Goal: Check status: Check status

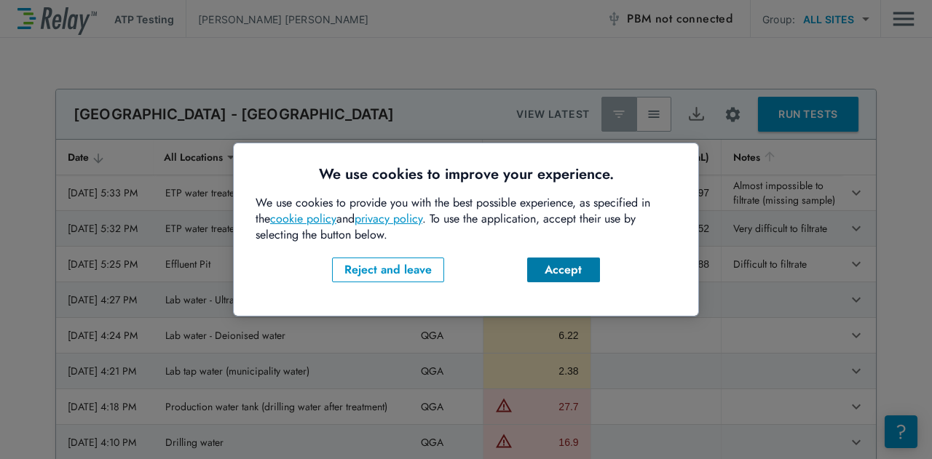
click at [567, 272] on div "Accept" at bounding box center [564, 269] width 50 height 17
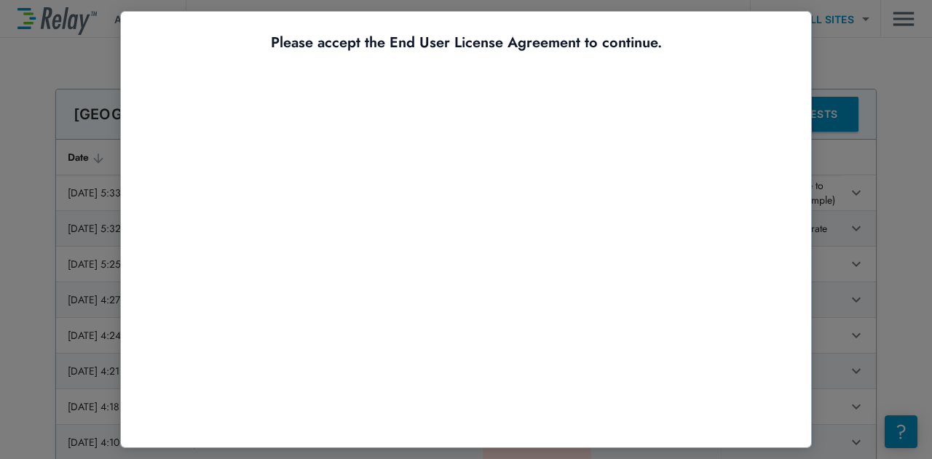
scroll to position [62, 0]
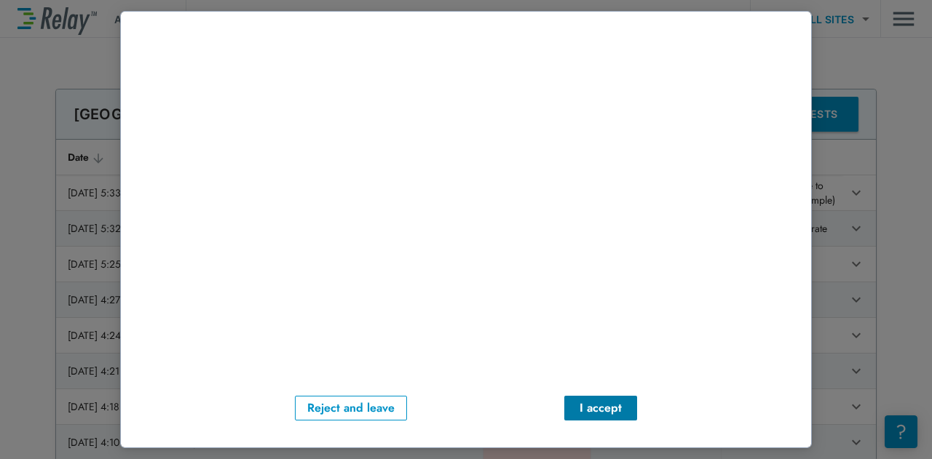
click at [591, 411] on div "I accept" at bounding box center [601, 408] width 50 height 17
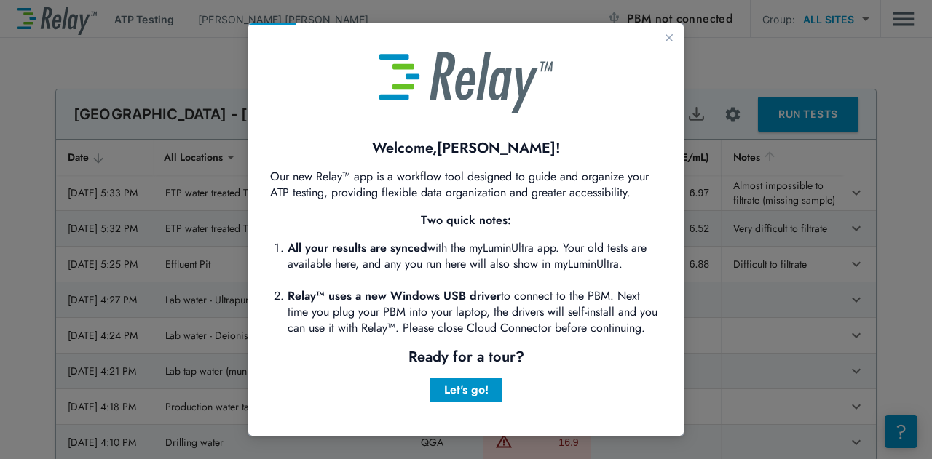
scroll to position [0, 0]
click at [488, 393] on div "Let's go!" at bounding box center [466, 390] width 50 height 17
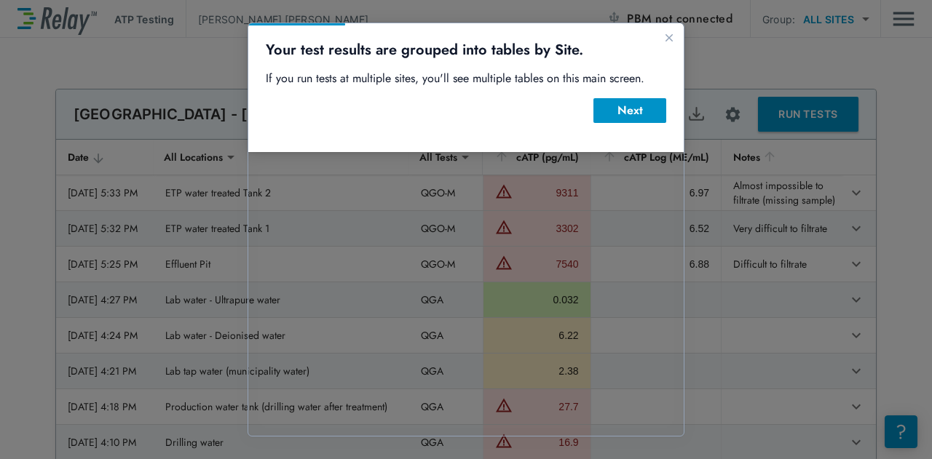
scroll to position [4, 0]
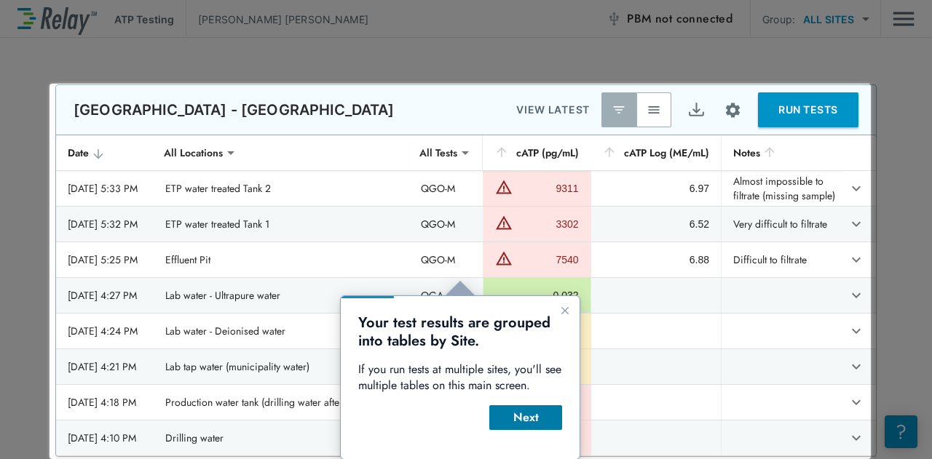
click at [532, 422] on div "Next" at bounding box center [526, 417] width 50 height 17
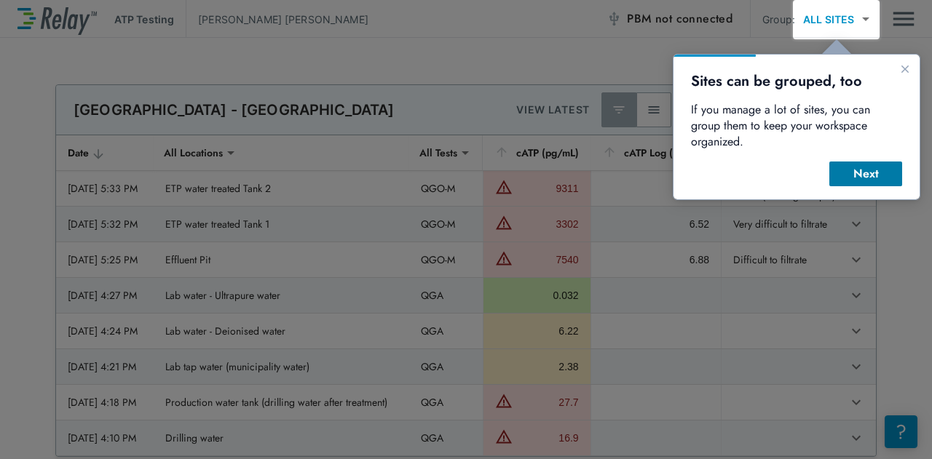
click at [872, 165] on div "Next" at bounding box center [866, 173] width 50 height 17
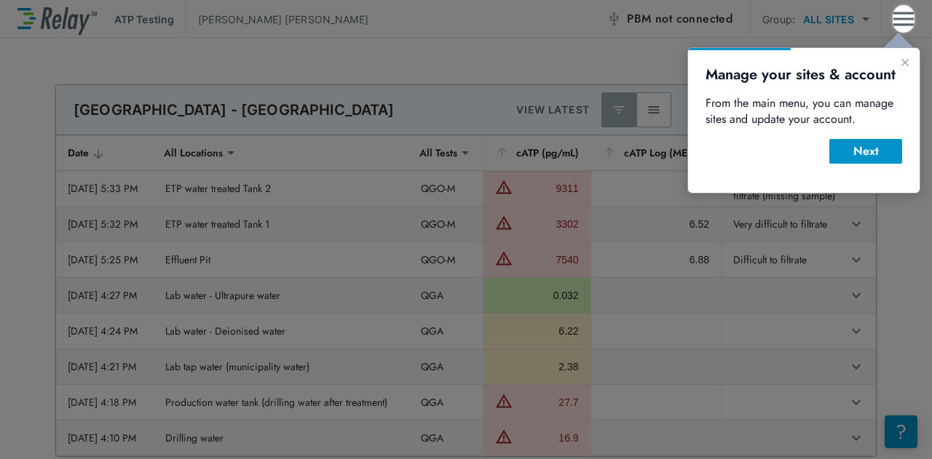
click at [872, 149] on div "Next" at bounding box center [866, 151] width 50 height 17
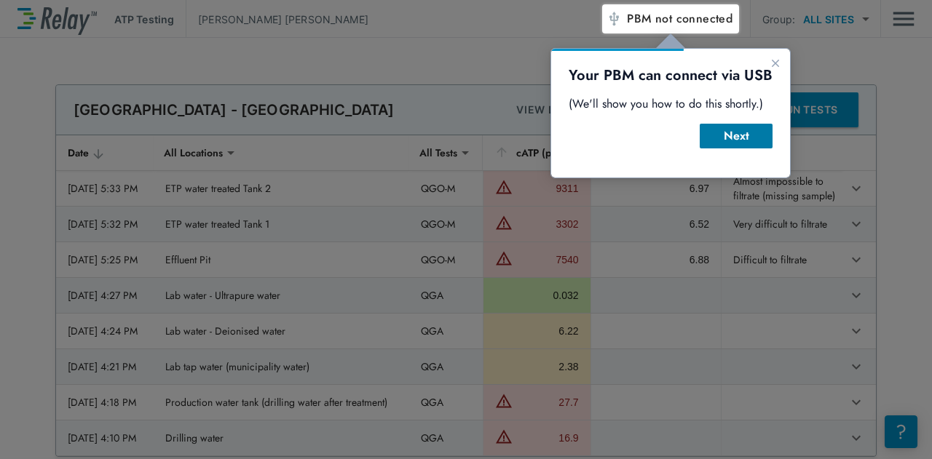
click at [743, 135] on div "Next" at bounding box center [736, 135] width 50 height 17
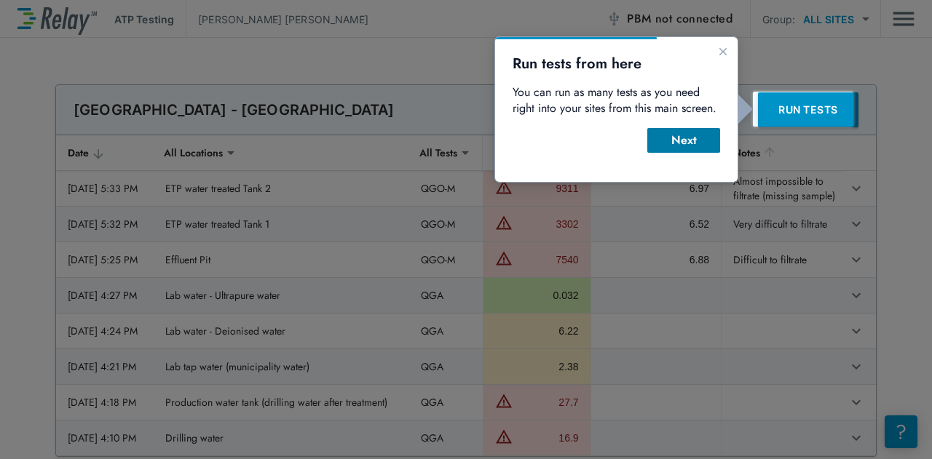
click at [684, 135] on div "Next" at bounding box center [684, 140] width 50 height 17
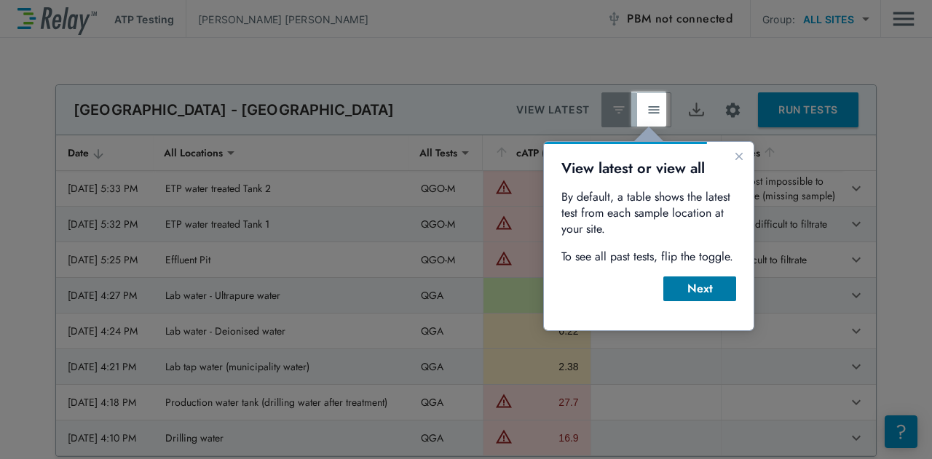
click at [711, 283] on div "Next" at bounding box center [700, 288] width 50 height 17
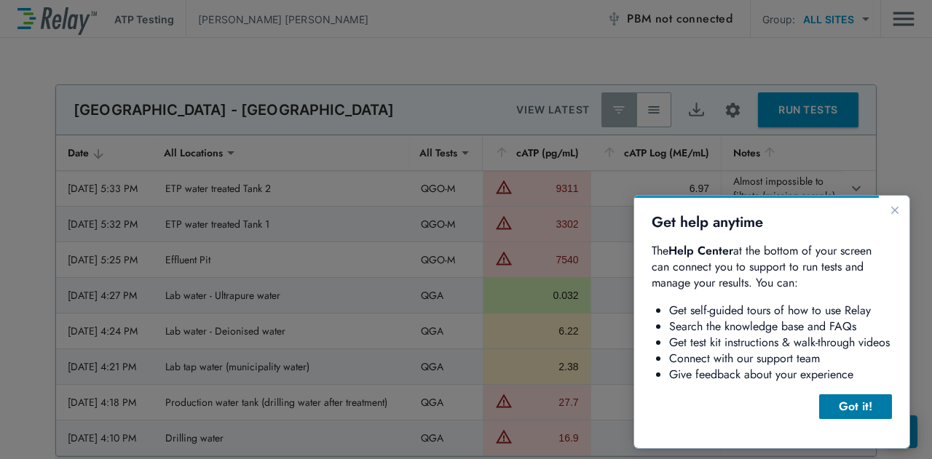
click at [864, 406] on div "Got it!" at bounding box center [856, 406] width 50 height 17
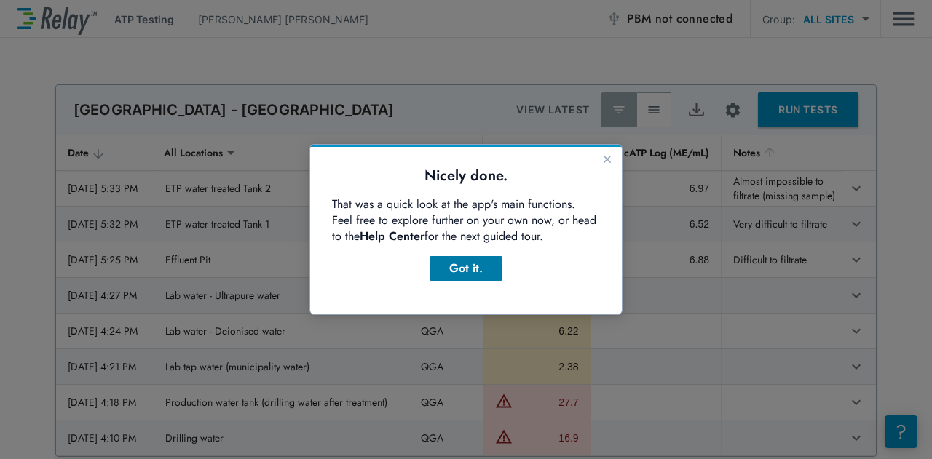
click at [470, 271] on div "Got it." at bounding box center [466, 268] width 50 height 17
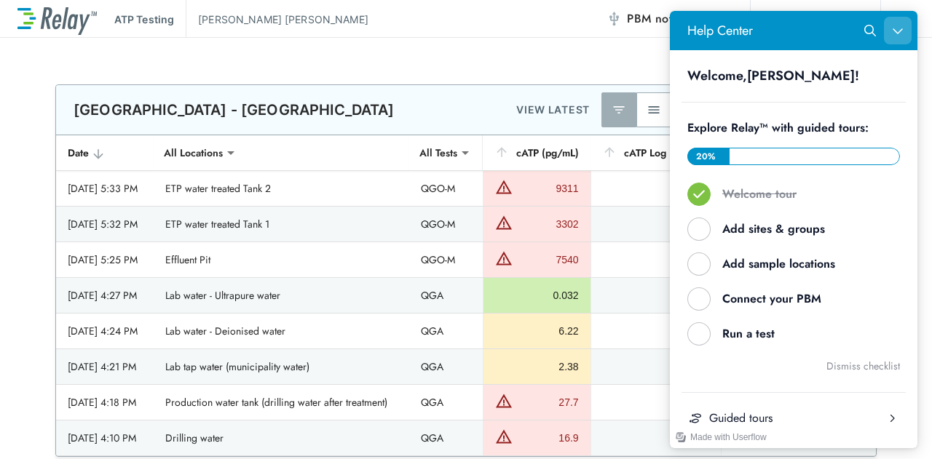
click at [903, 36] on button "Close Help Center" at bounding box center [898, 31] width 28 height 28
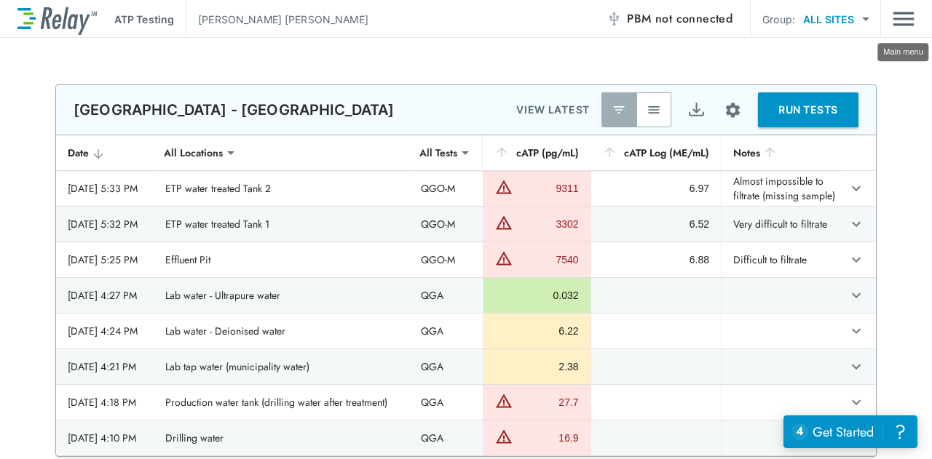
click at [901, 20] on img "Main menu" at bounding box center [904, 19] width 22 height 28
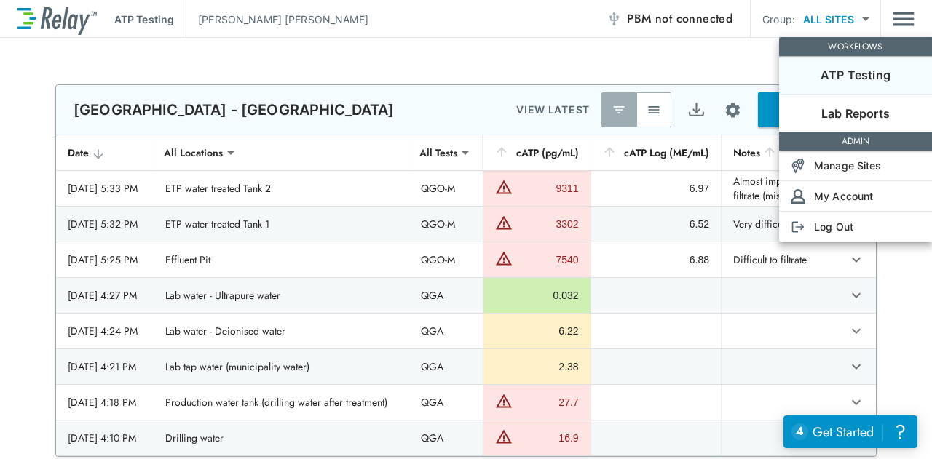
click at [683, 59] on div at bounding box center [466, 229] width 932 height 459
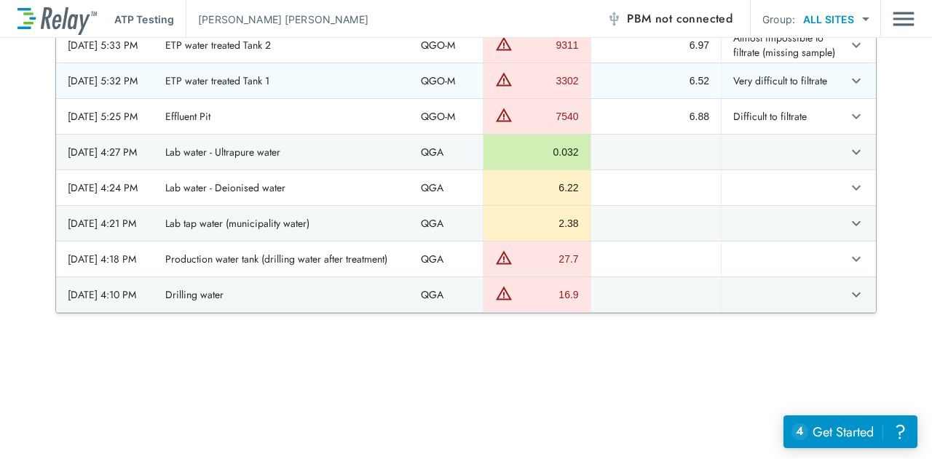
scroll to position [0, 0]
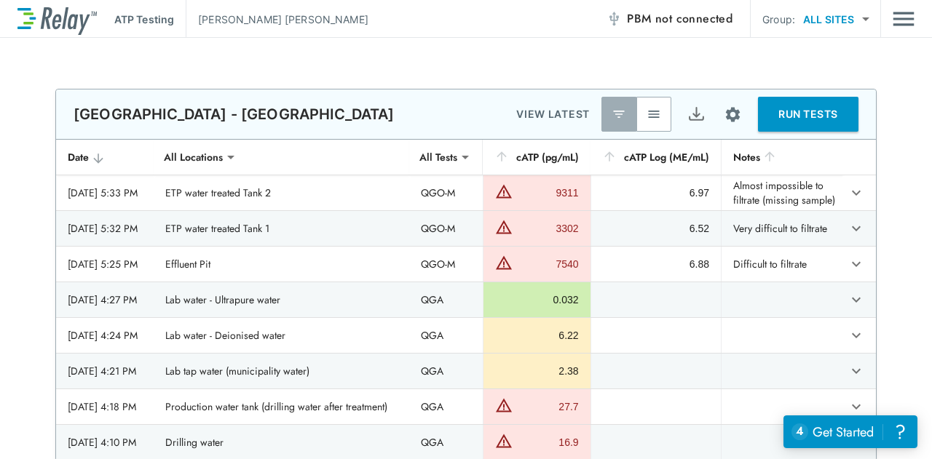
click at [64, 15] on img at bounding box center [56, 19] width 79 height 31
click at [687, 111] on img "Export" at bounding box center [696, 115] width 18 height 18
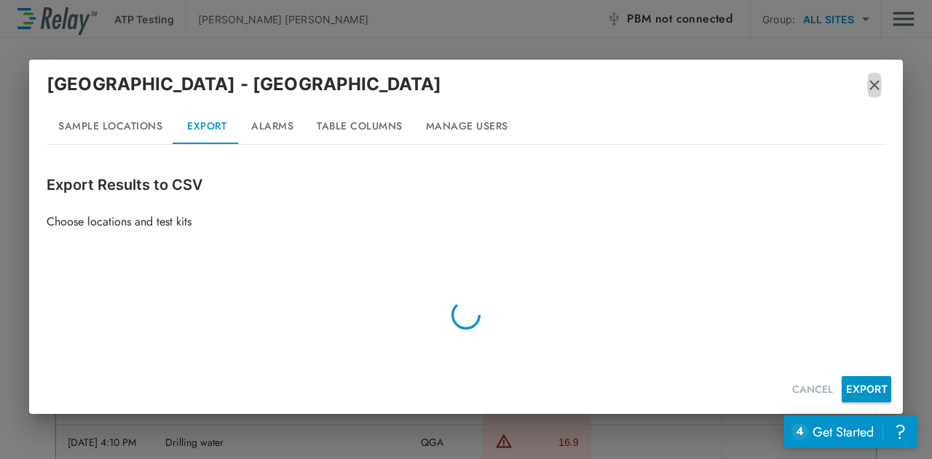
click at [874, 87] on img "button" at bounding box center [874, 85] width 15 height 15
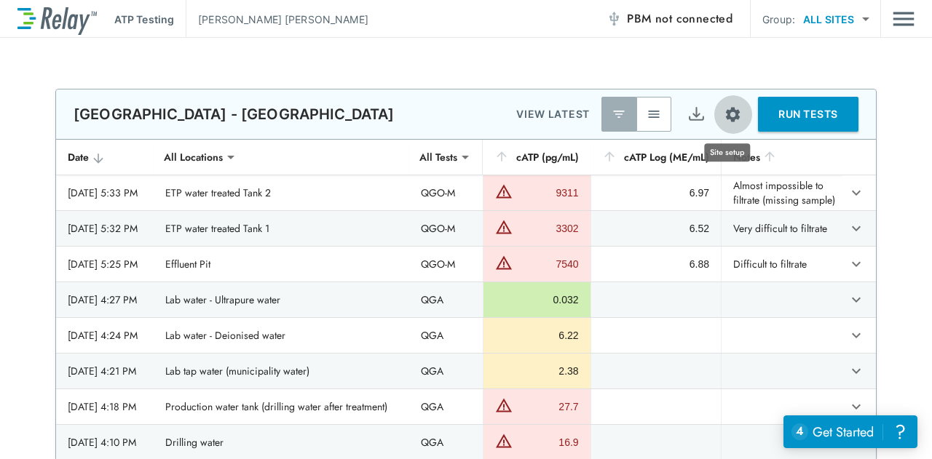
click at [725, 117] on img "Site setup" at bounding box center [733, 115] width 18 height 18
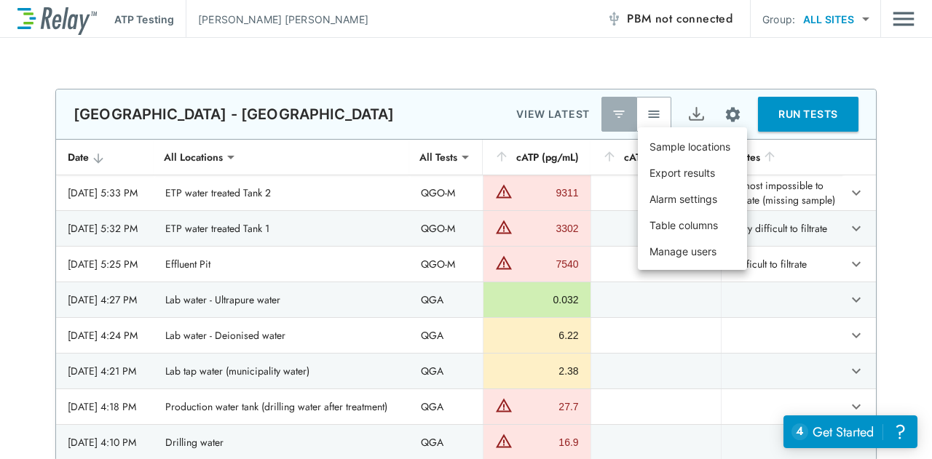
click at [692, 43] on div at bounding box center [466, 229] width 932 height 459
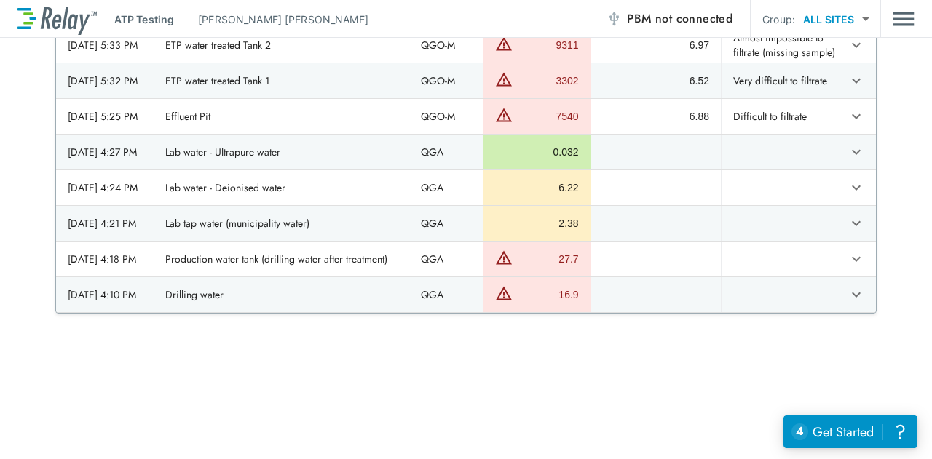
scroll to position [150, 0]
click at [899, 28] on img "Main menu" at bounding box center [904, 19] width 22 height 28
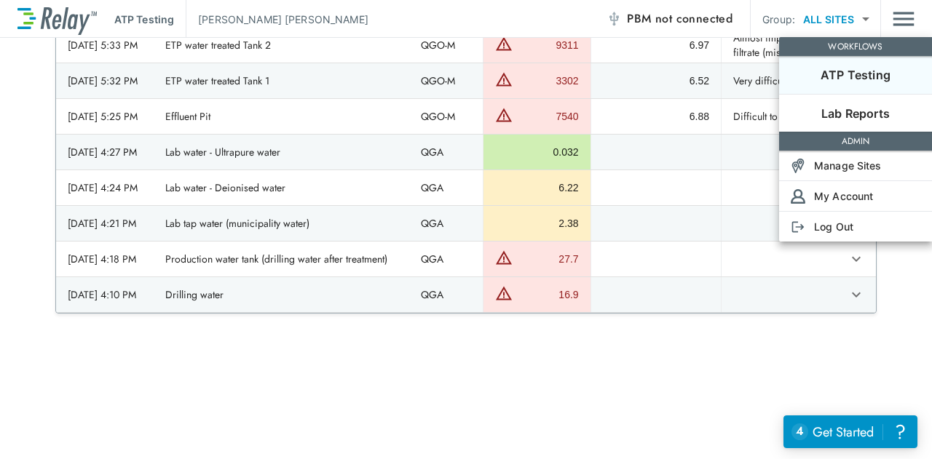
click at [681, 404] on div at bounding box center [466, 229] width 932 height 459
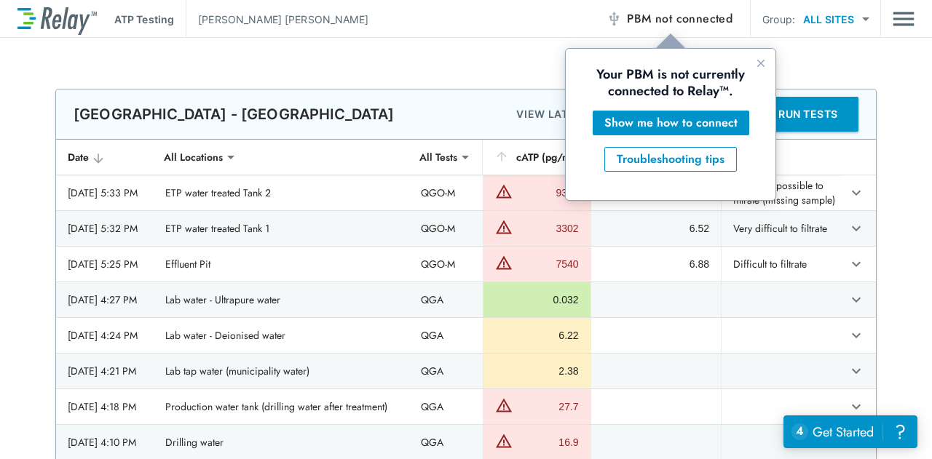
scroll to position [0, 0]
click at [703, 121] on div "Show me how to connect" at bounding box center [670, 122] width 133 height 17
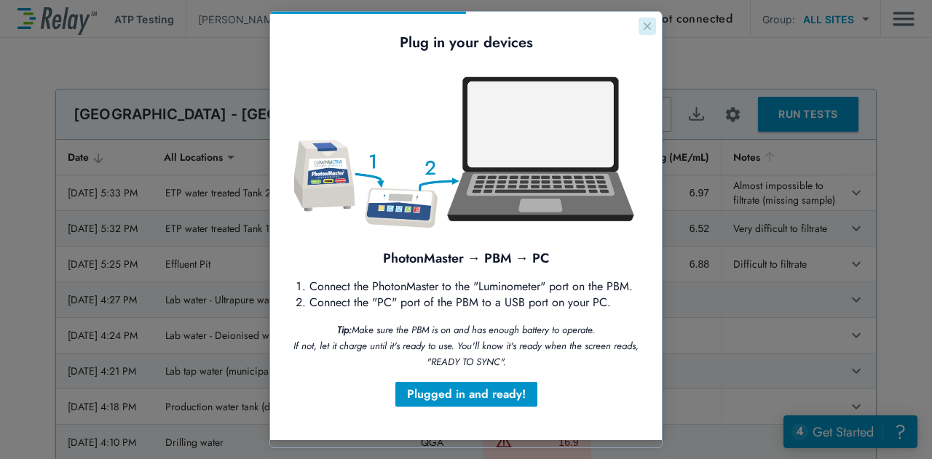
click at [642, 29] on icon "Close guide" at bounding box center [648, 26] width 12 height 12
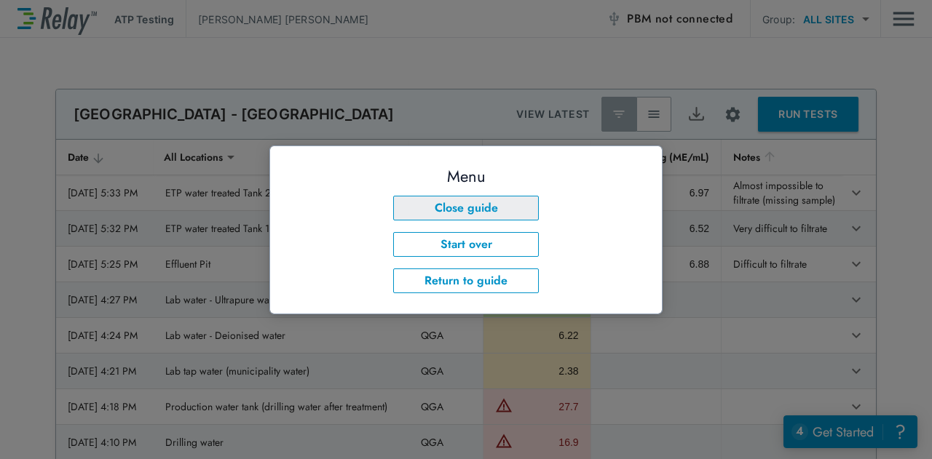
click at [508, 202] on button "Close guide" at bounding box center [466, 208] width 146 height 25
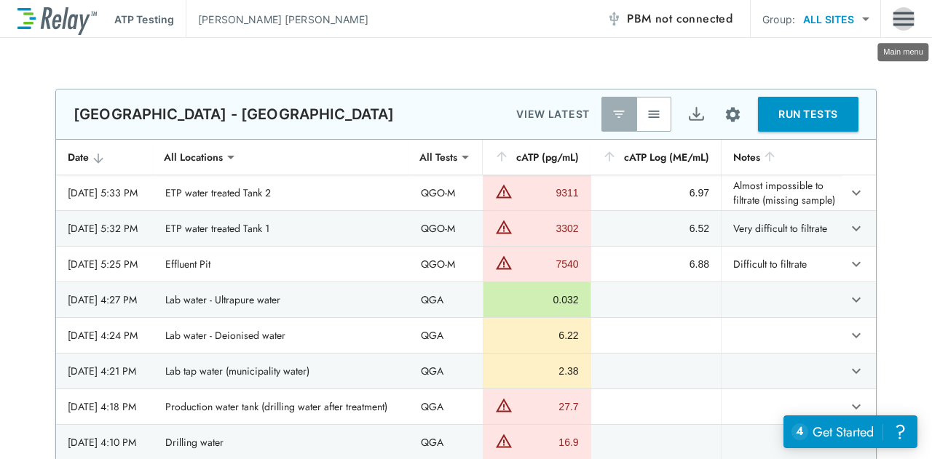
click at [902, 20] on img "Main menu" at bounding box center [904, 19] width 22 height 28
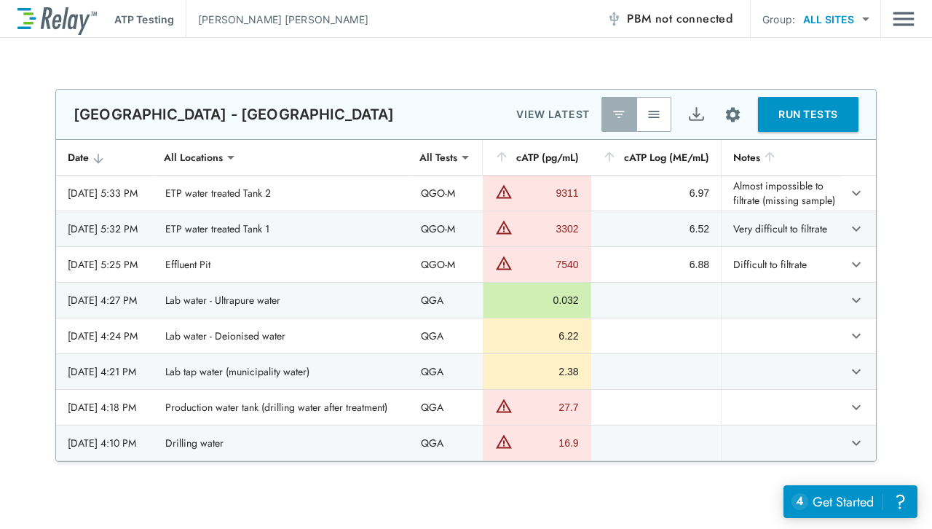
click at [867, 21] on body "**********" at bounding box center [466, 264] width 932 height 529
click at [888, 64] on div at bounding box center [466, 264] width 932 height 529
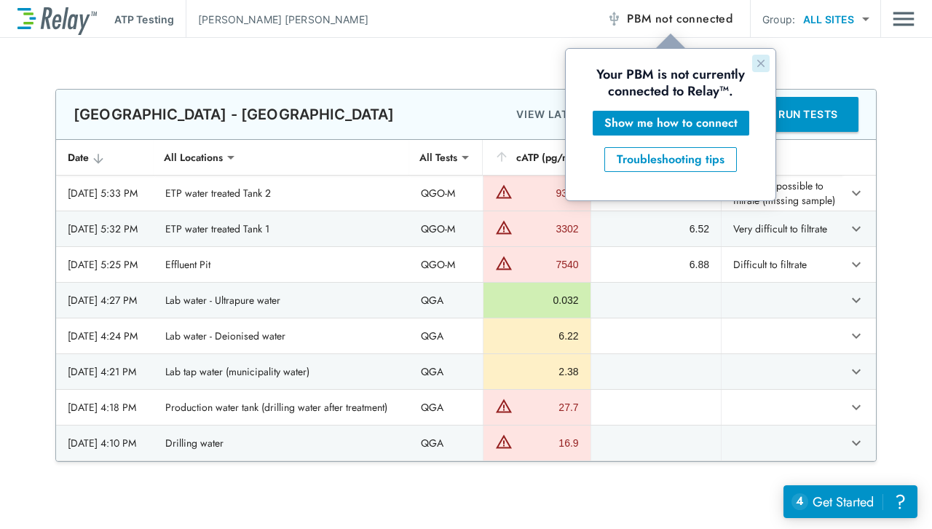
click at [762, 64] on icon "Close guide" at bounding box center [760, 63] width 7 height 7
click at [764, 66] on icon "Close guide" at bounding box center [760, 63] width 7 height 7
click at [710, 17] on span "not connected" at bounding box center [693, 18] width 77 height 17
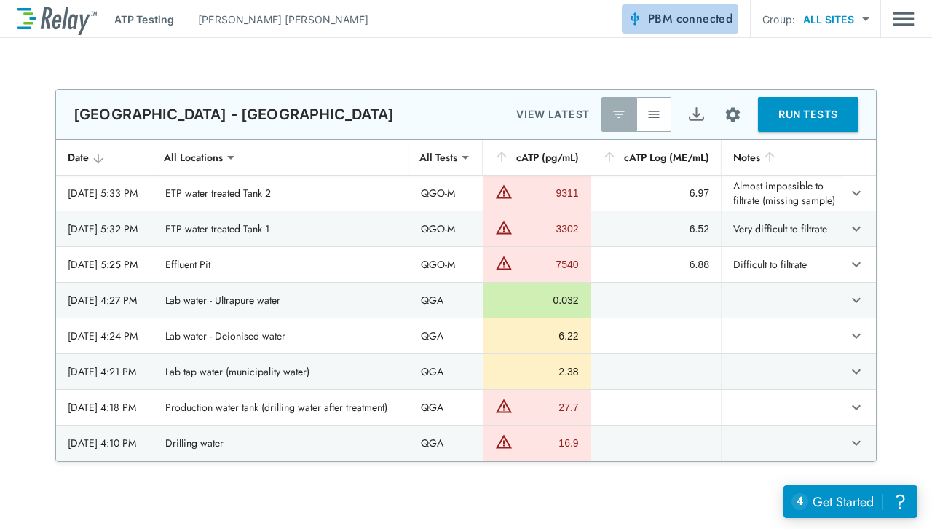
click at [688, 13] on span "connected" at bounding box center [704, 18] width 57 height 17
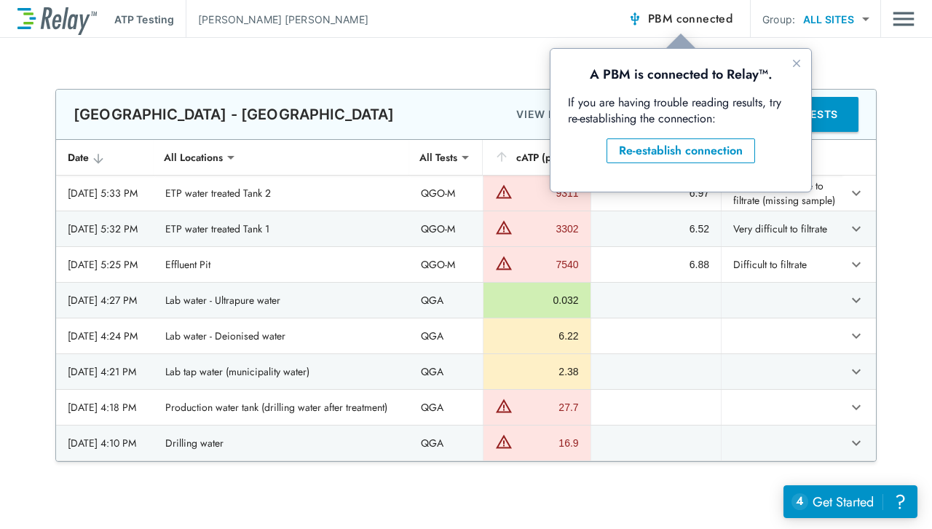
click at [534, 39] on div "**********" at bounding box center [466, 283] width 932 height 491
